Goal: Entertainment & Leisure: Consume media (video, audio)

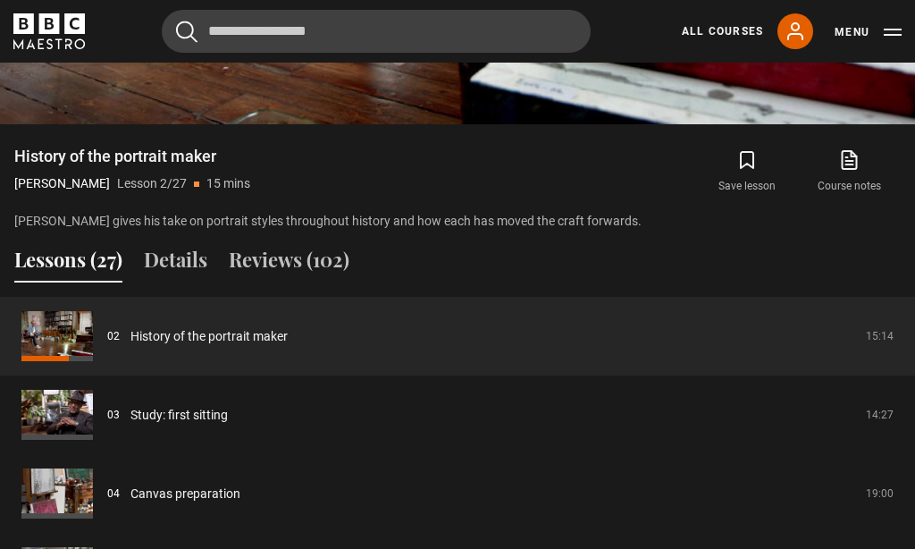
scroll to position [1188, 0]
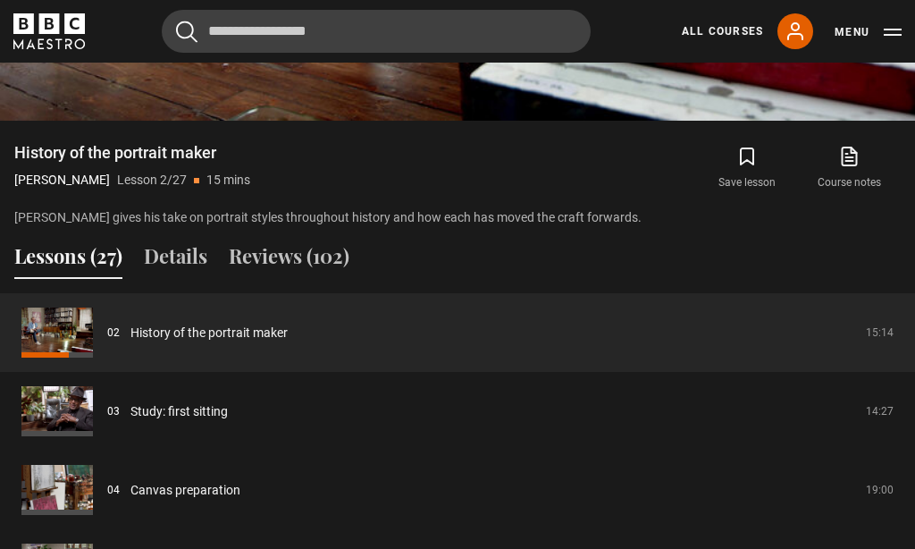
click at [191, 329] on link "History of the portrait maker" at bounding box center [208, 332] width 157 height 19
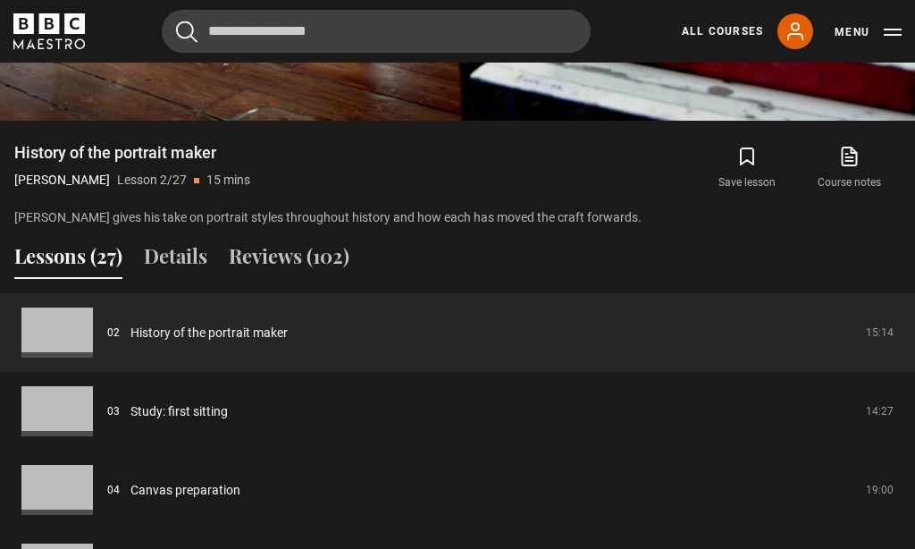
scroll to position [640, 0]
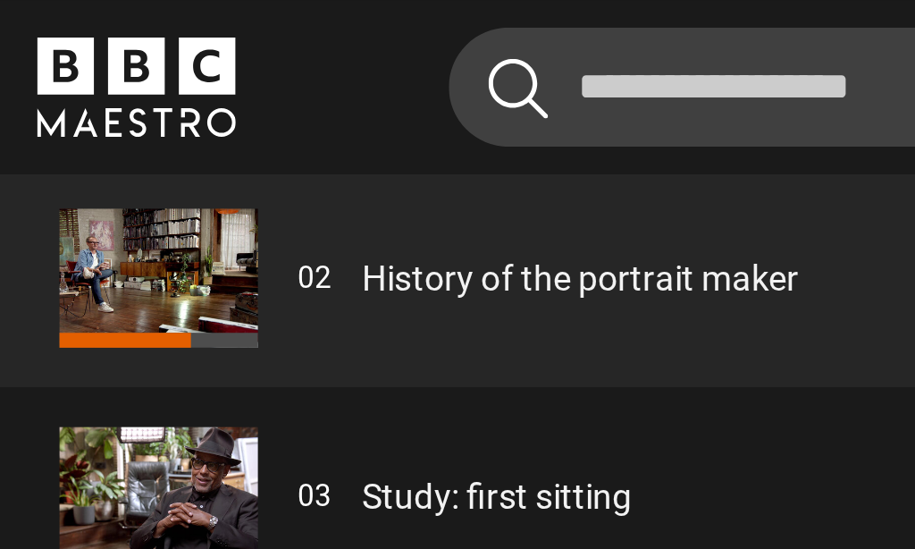
scroll to position [1439, 34]
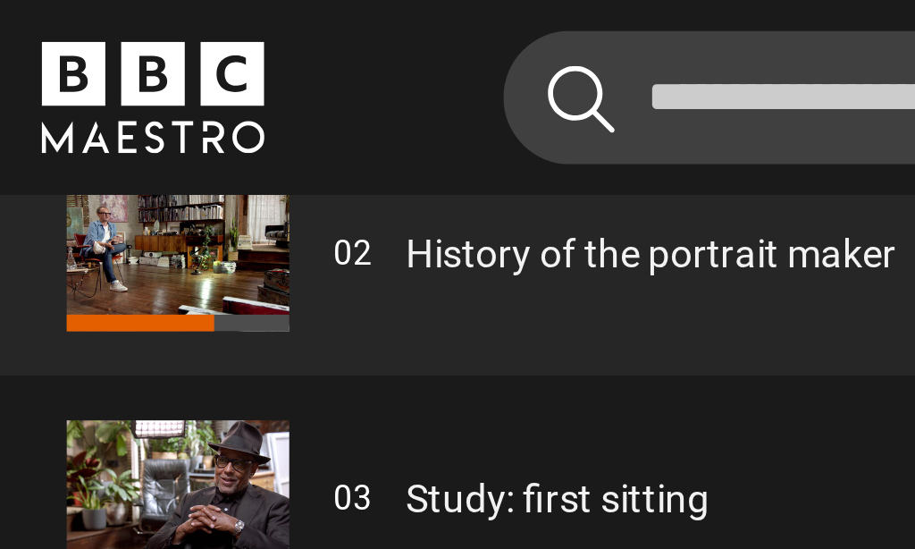
click at [130, 153] on link "Study: first sitting" at bounding box center [178, 160] width 97 height 19
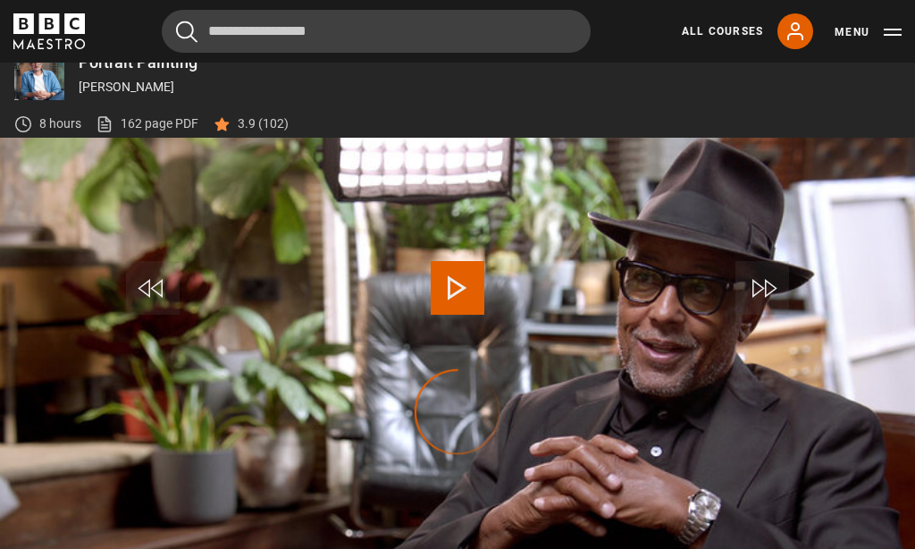
scroll to position [671, 0]
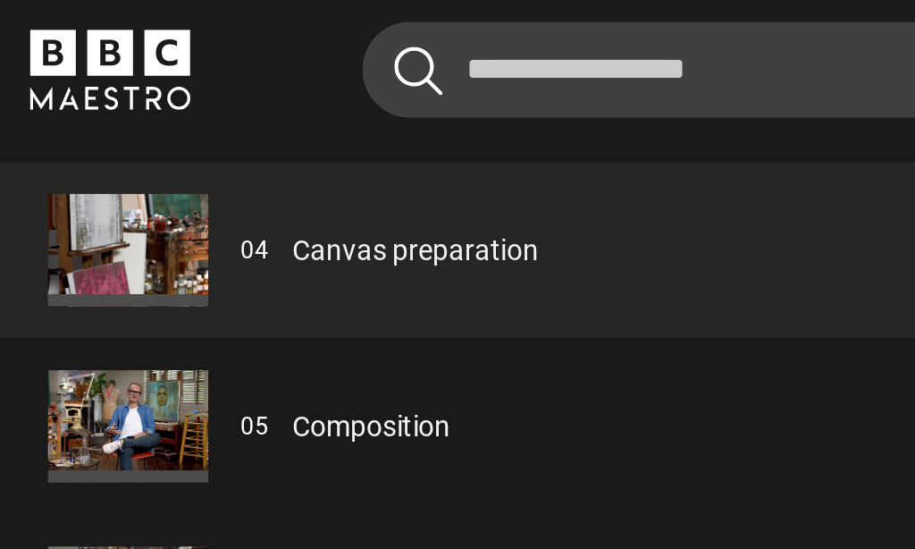
scroll to position [1402, 36]
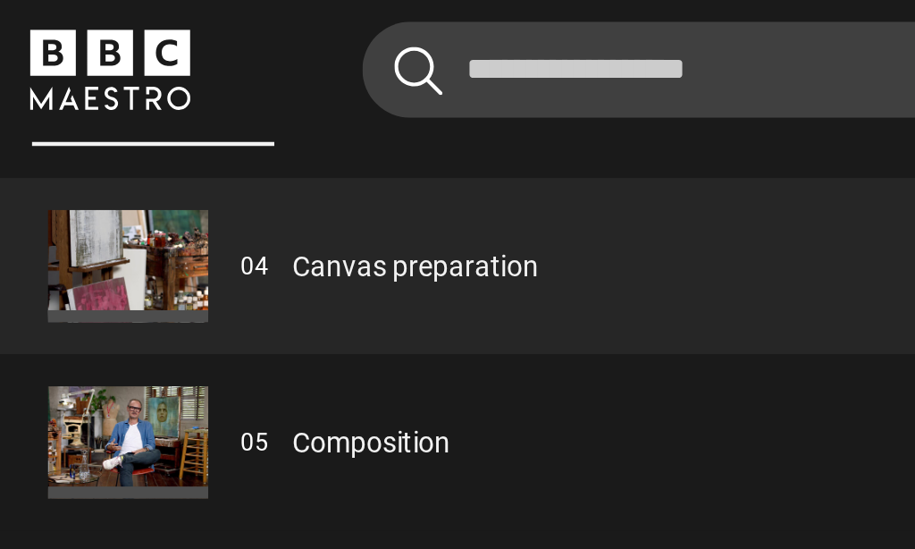
click at [168, 118] on link "Canvas preparation" at bounding box center [185, 119] width 110 height 19
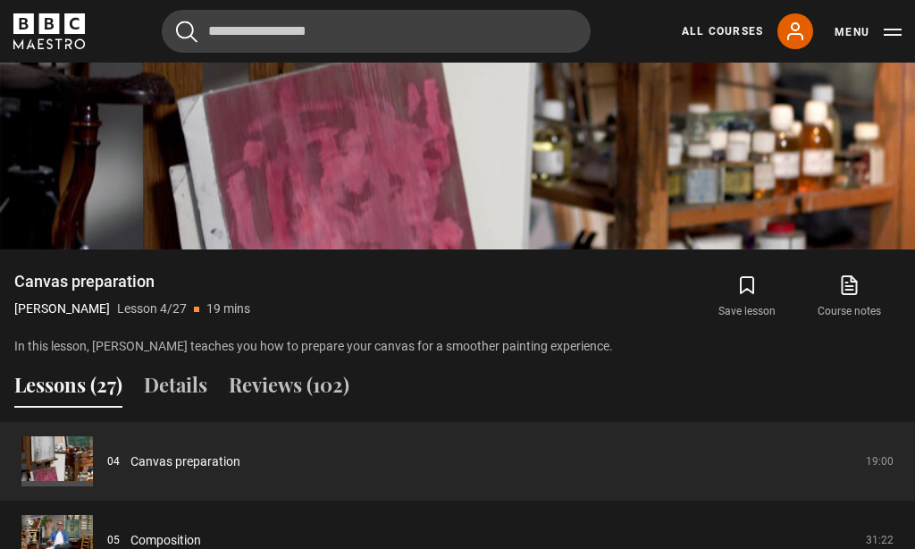
scroll to position [1061, 0]
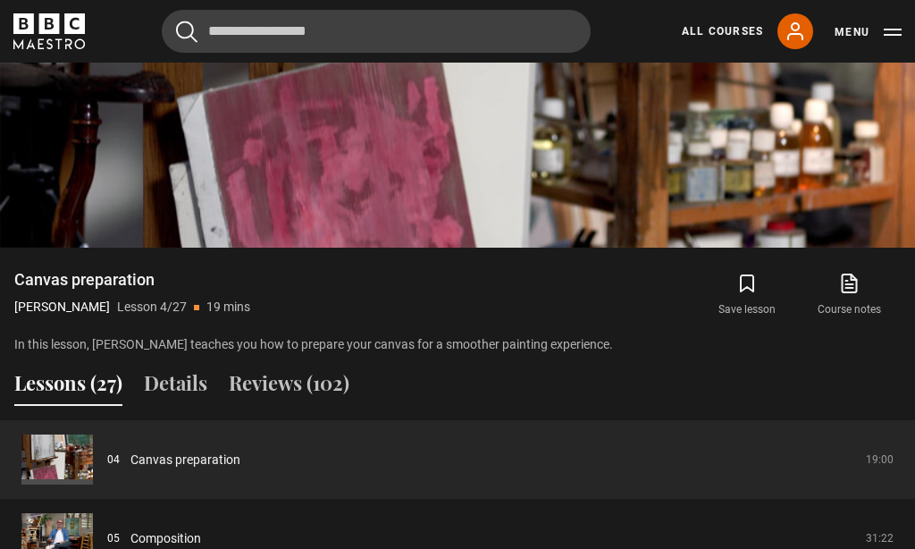
click at [186, 450] on link "Canvas preparation" at bounding box center [185, 459] width 110 height 19
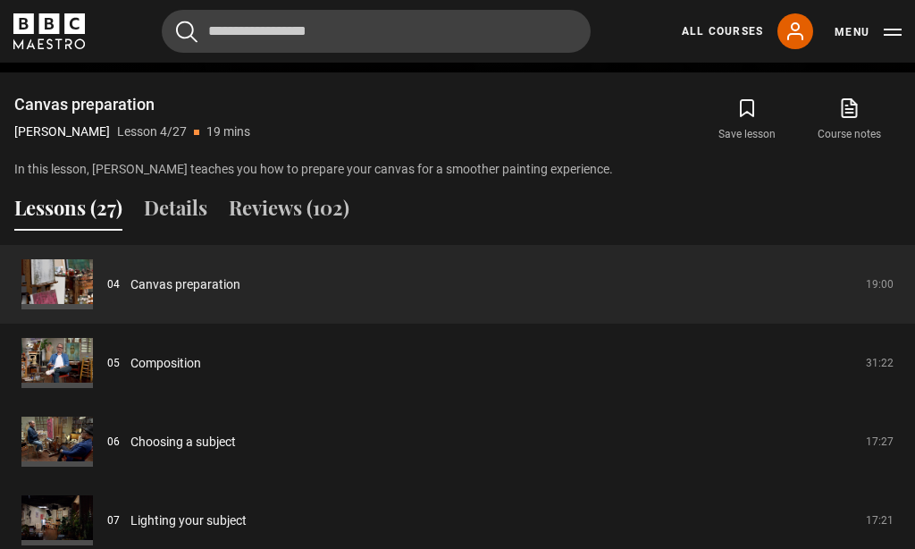
scroll to position [1445, 63]
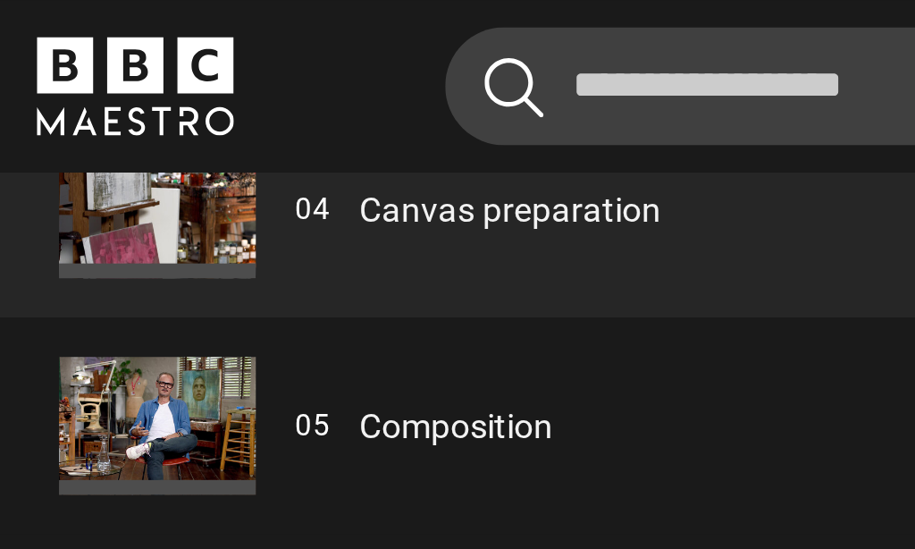
click at [130, 147] on link "Composition" at bounding box center [165, 155] width 71 height 19
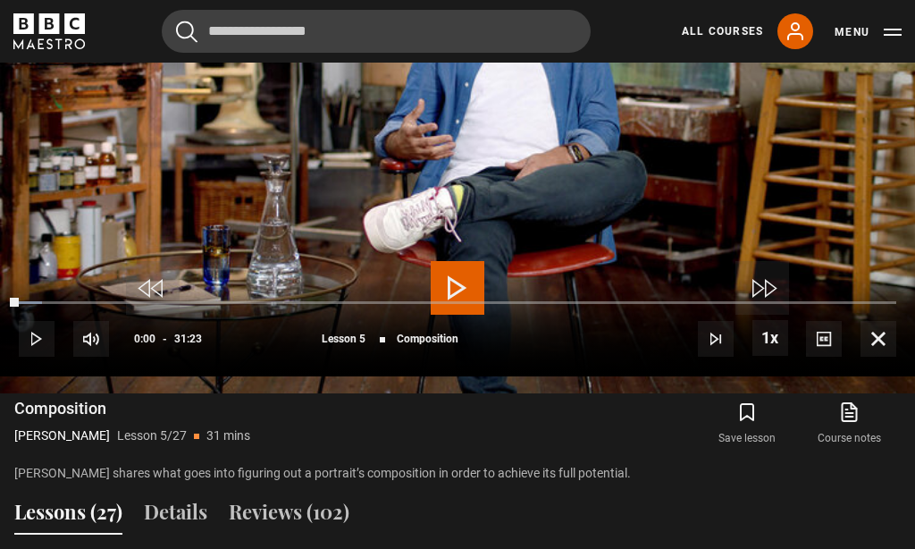
scroll to position [787, 0]
